Goal: Task Accomplishment & Management: Manage account settings

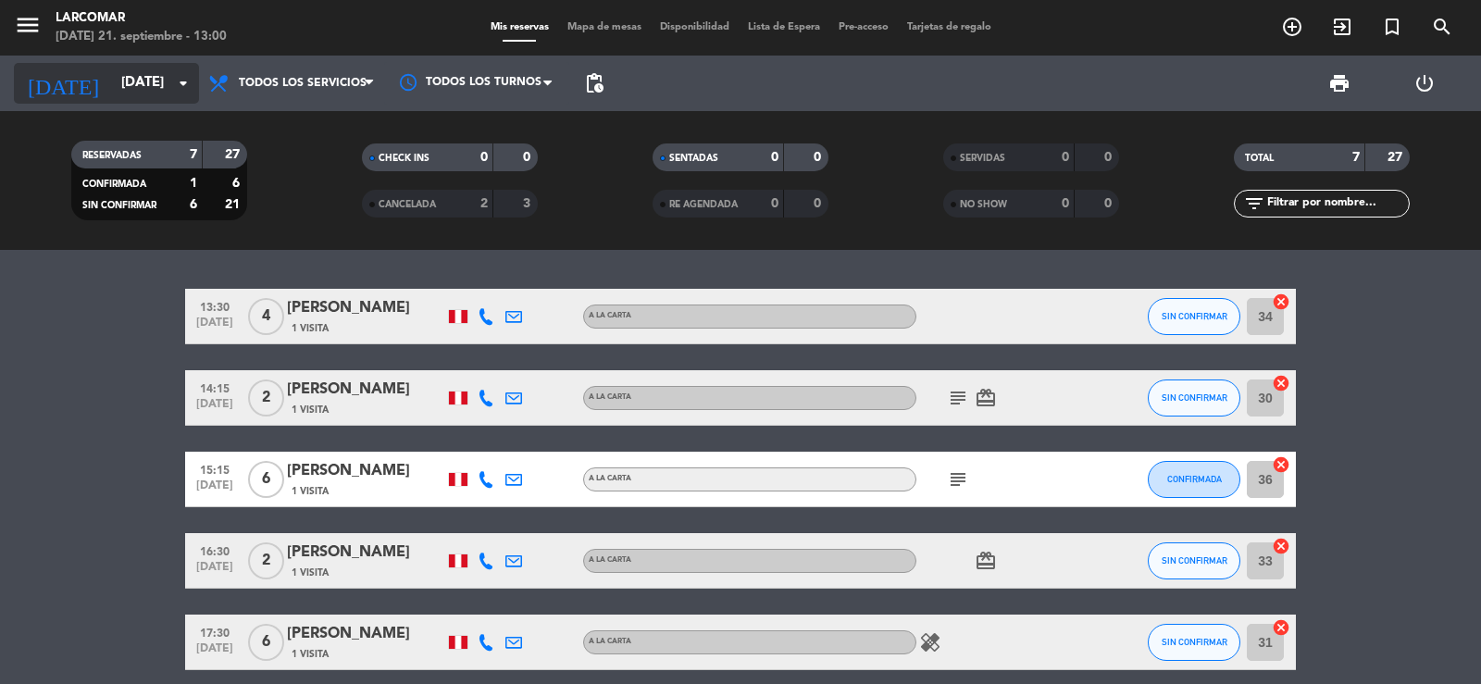
click at [112, 68] on input "[DATE]" at bounding box center [201, 83] width 179 height 35
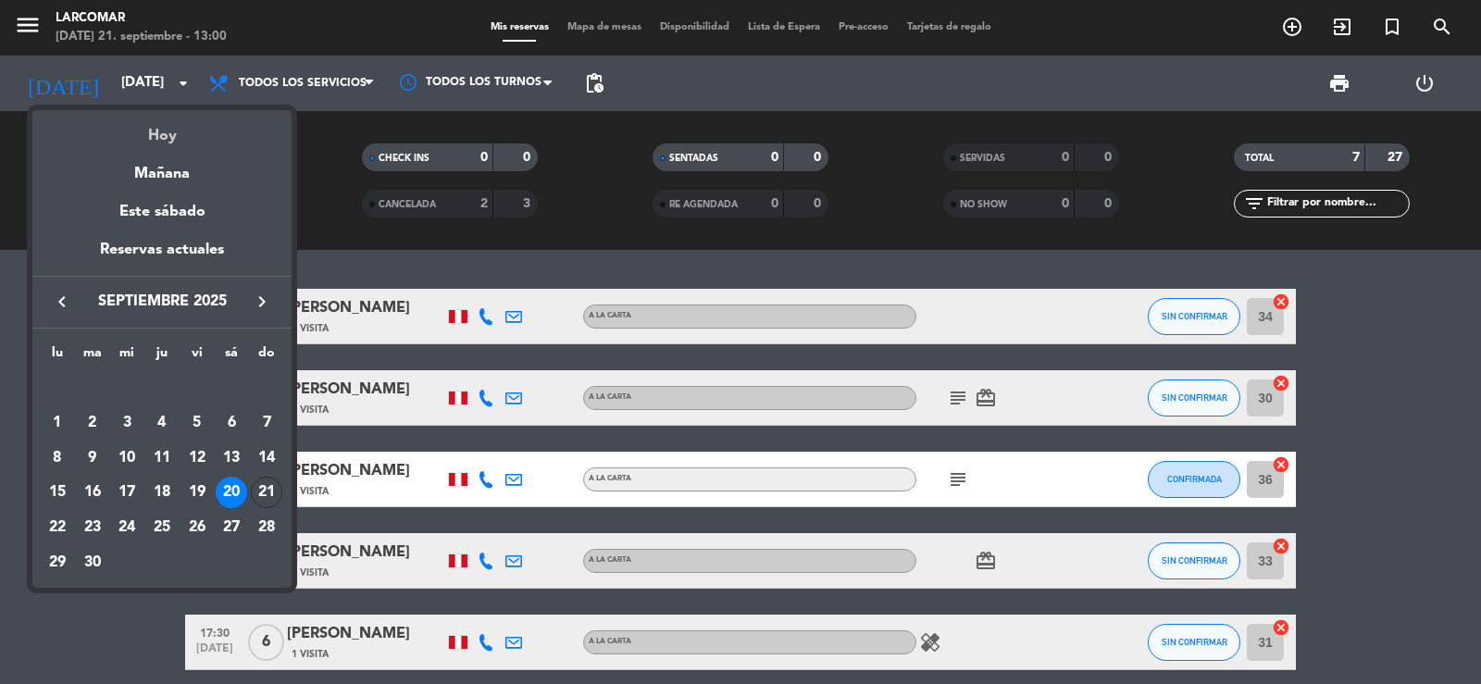
click at [151, 136] on div "Hoy" at bounding box center [161, 129] width 259 height 38
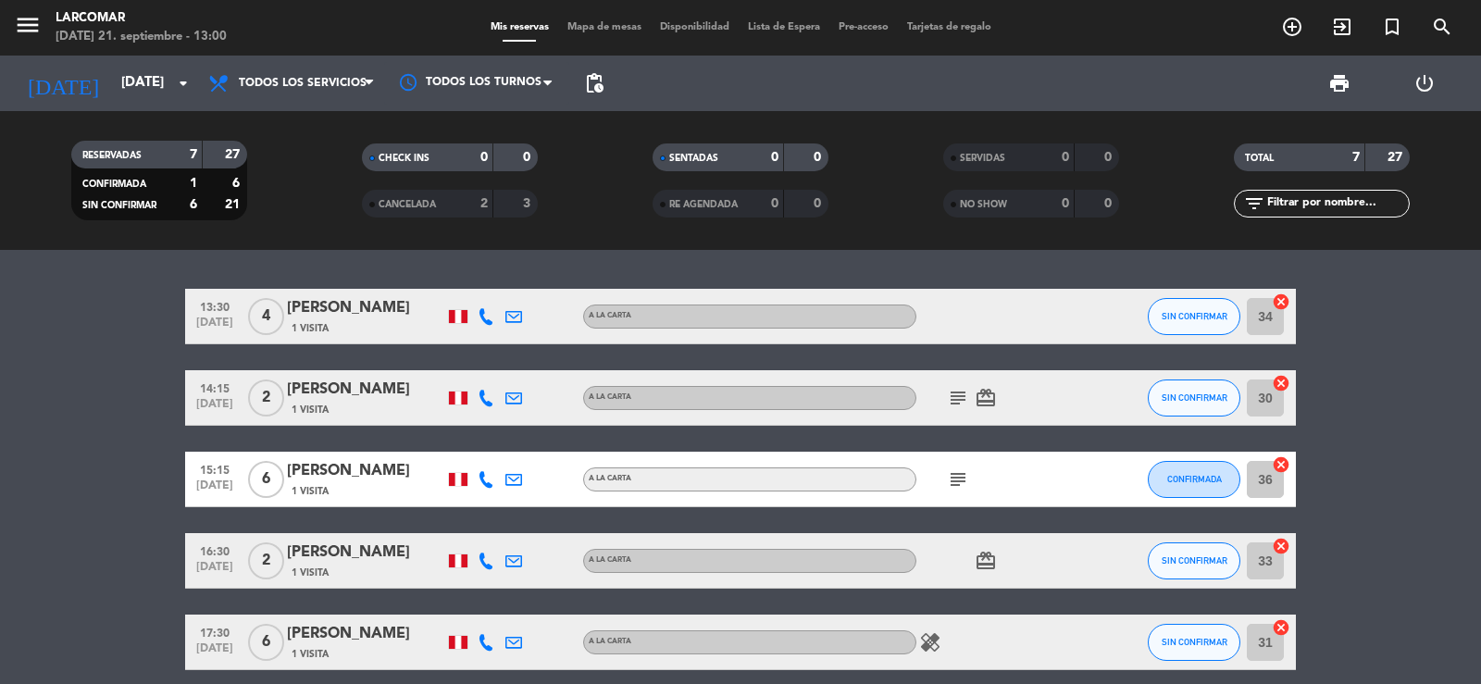
type input "[DATE]"
click at [30, 32] on icon "menu" at bounding box center [28, 25] width 28 height 28
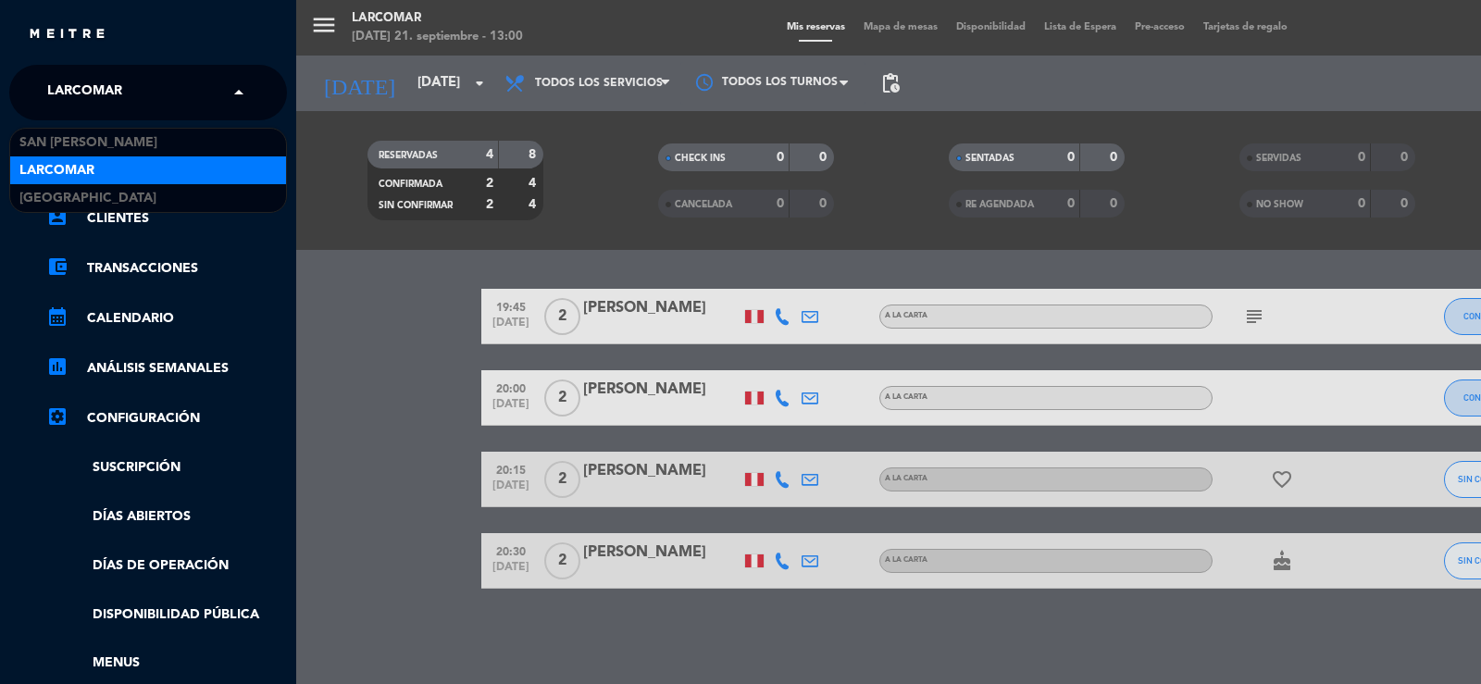
click at [87, 99] on span "Larcomar" at bounding box center [84, 92] width 75 height 39
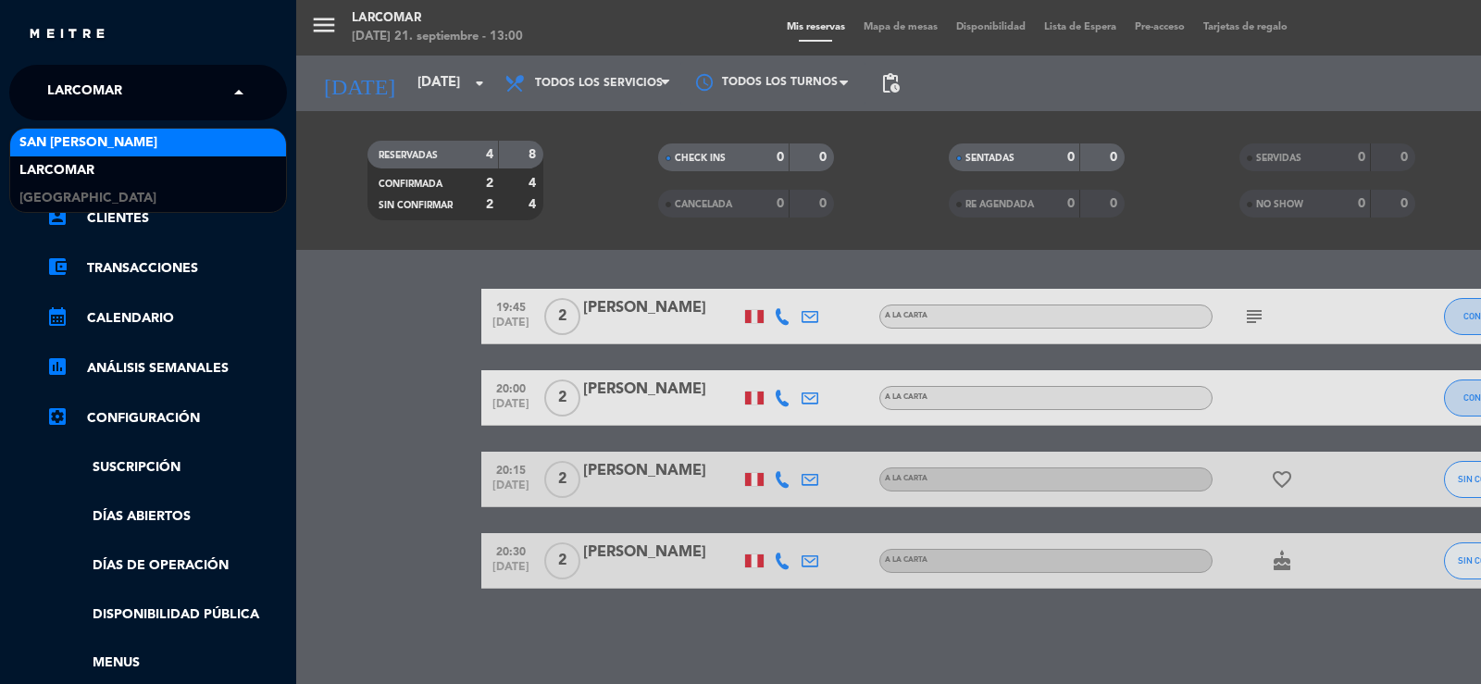
click at [80, 148] on span "San [PERSON_NAME]" at bounding box center [88, 142] width 138 height 21
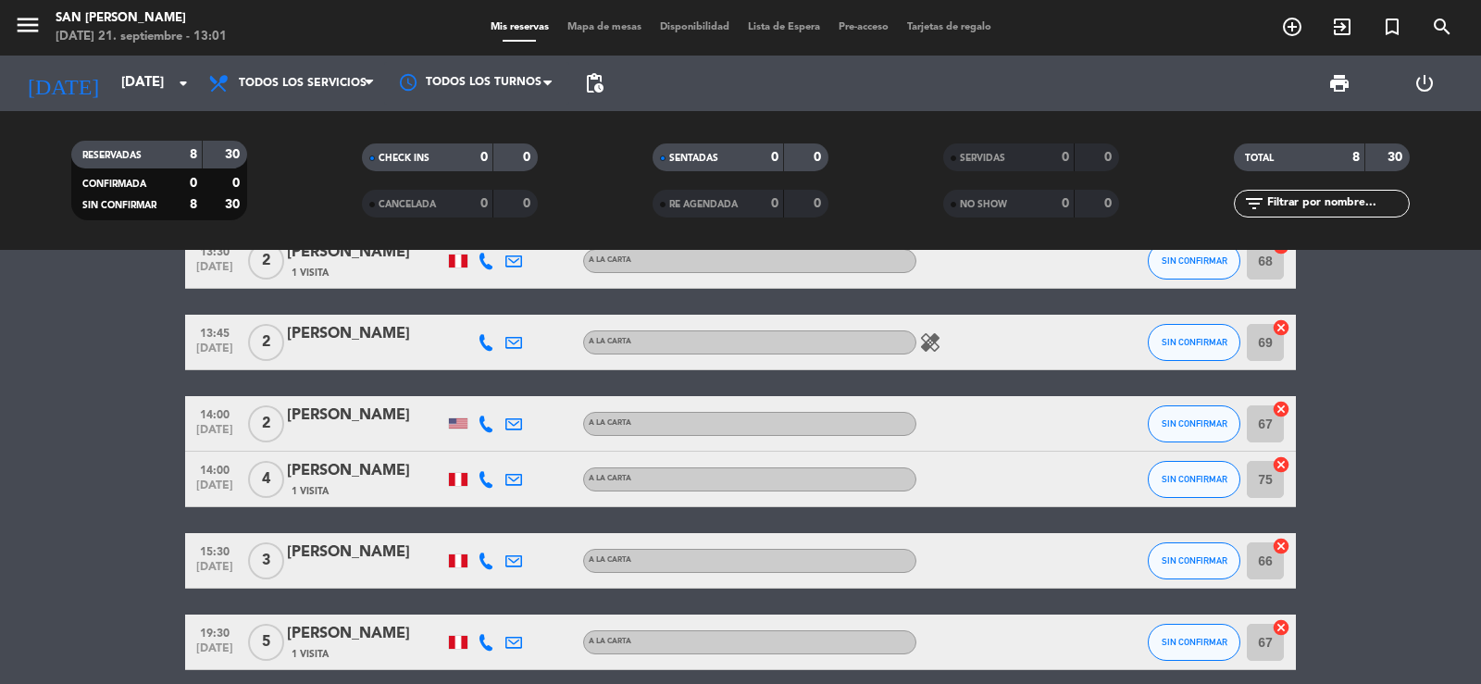
scroll to position [86, 0]
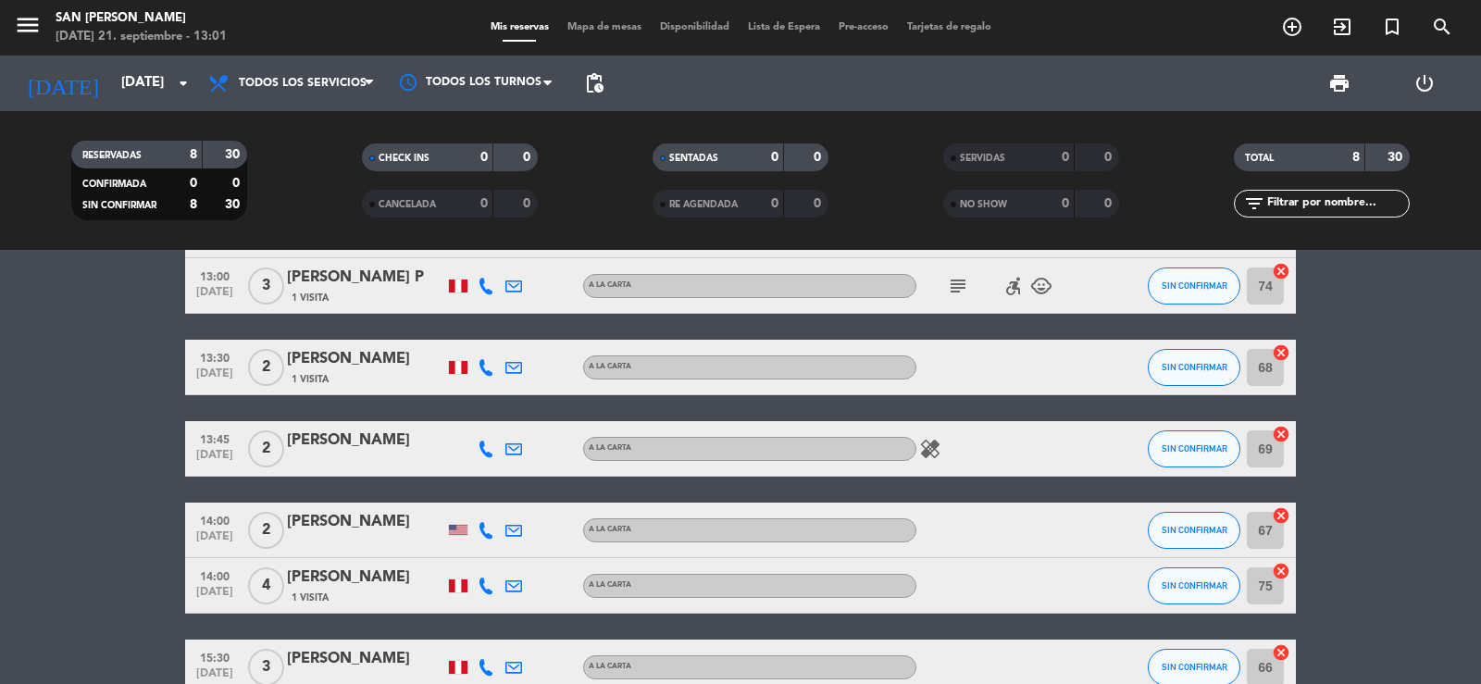
click at [490, 371] on icon at bounding box center [486, 367] width 17 height 17
click at [499, 341] on span "content_paste" at bounding box center [506, 336] width 14 height 14
click at [491, 453] on icon at bounding box center [486, 449] width 17 height 17
click at [492, 416] on span "content_paste" at bounding box center [492, 418] width 14 height 14
